Goal: Task Accomplishment & Management: Manage account settings

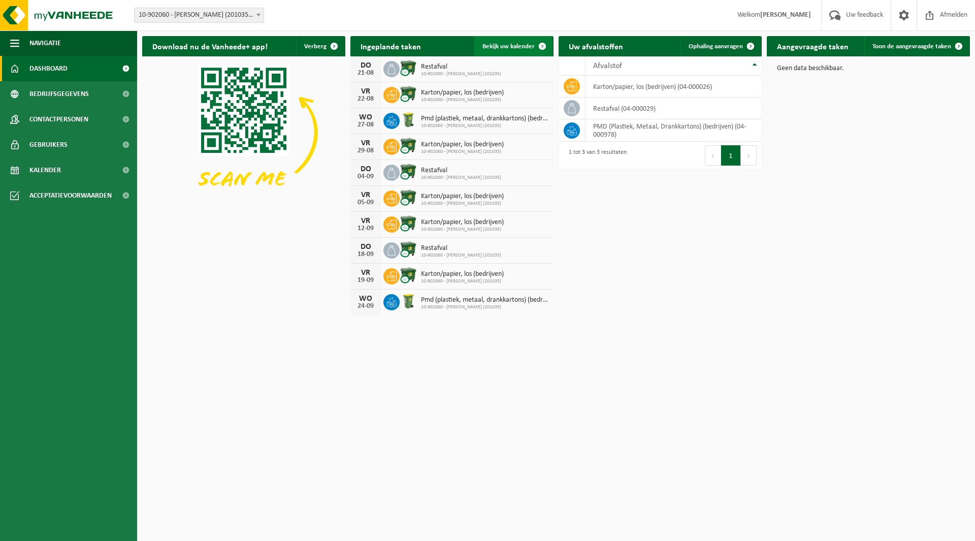
click at [520, 40] on link "Bekijk uw kalender" at bounding box center [513, 46] width 78 height 20
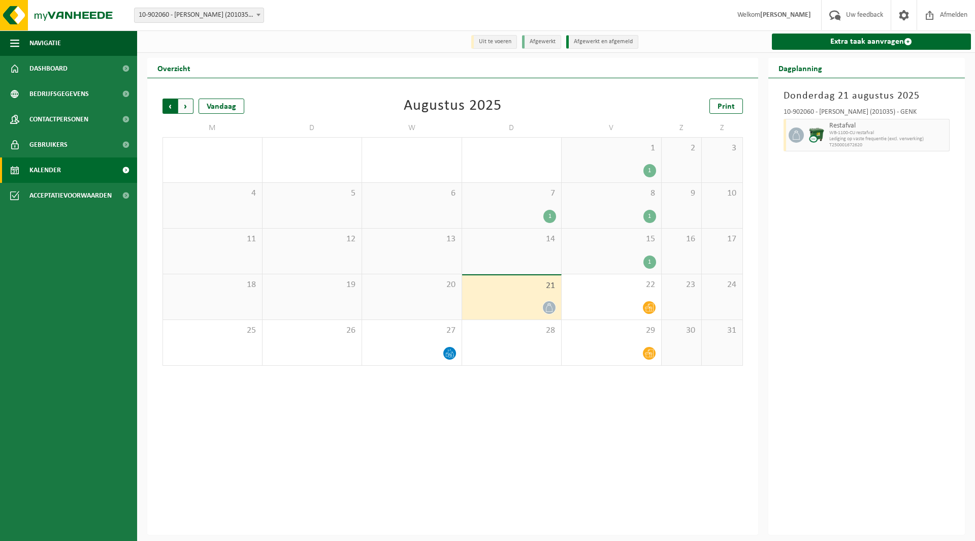
click at [185, 108] on span "Volgende" at bounding box center [185, 106] width 15 height 15
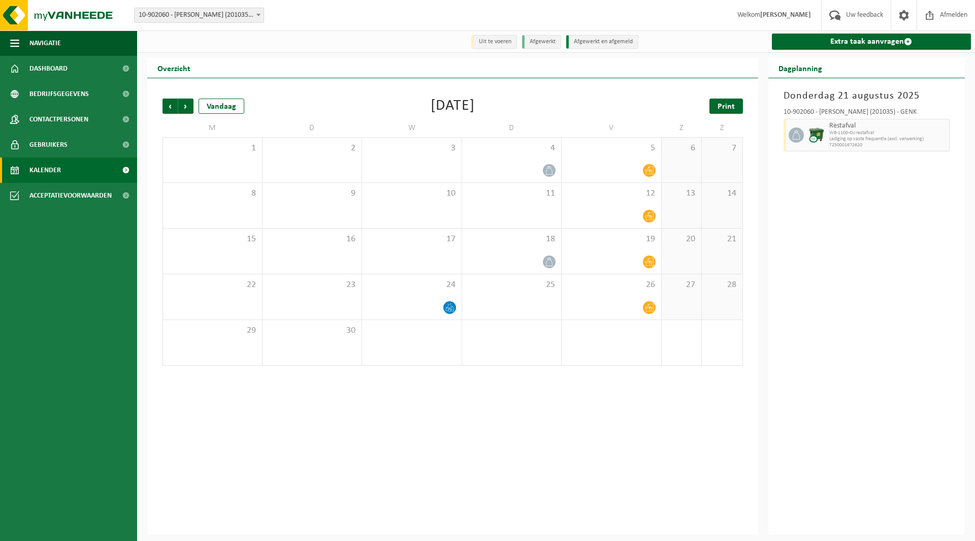
click at [729, 106] on span "Print" at bounding box center [726, 107] width 17 height 8
click at [187, 107] on span "Volgende" at bounding box center [185, 106] width 15 height 15
click at [721, 107] on span "Print" at bounding box center [726, 107] width 17 height 8
click at [184, 107] on span "Volgende" at bounding box center [185, 106] width 15 height 15
click at [724, 104] on span "Print" at bounding box center [726, 107] width 17 height 8
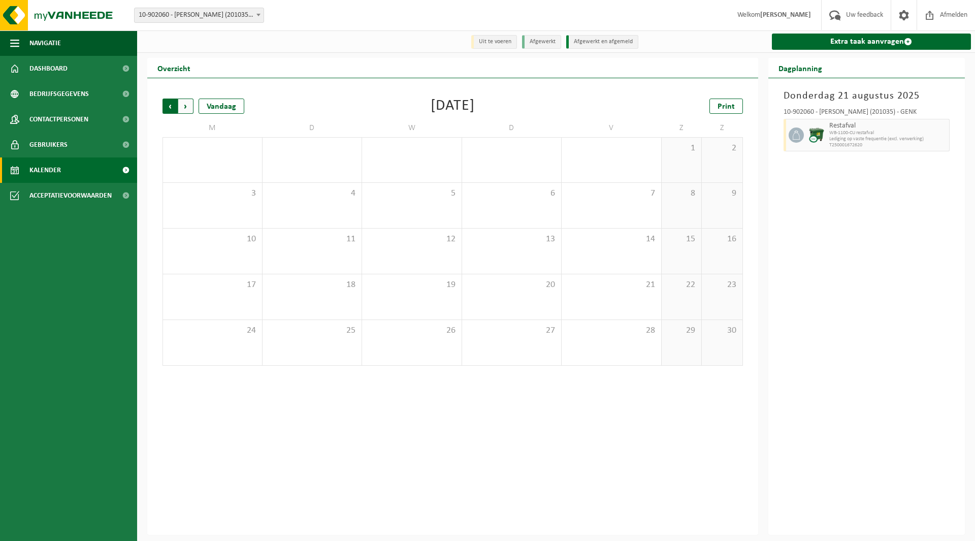
click at [187, 105] on span "Volgende" at bounding box center [185, 106] width 15 height 15
click at [172, 106] on span "Vorige" at bounding box center [170, 106] width 15 height 15
